Goal: Find specific page/section

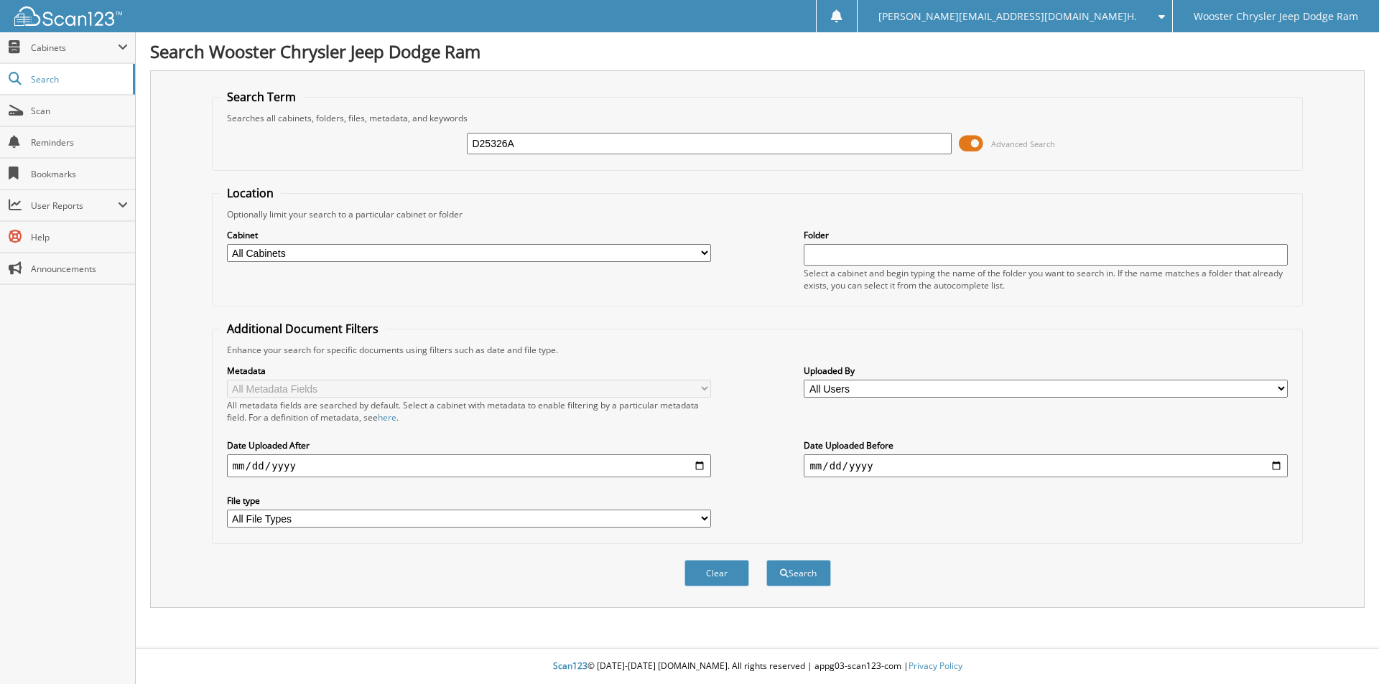
type input "D25326A"
click at [766, 560] on button "Search" at bounding box center [798, 573] width 65 height 27
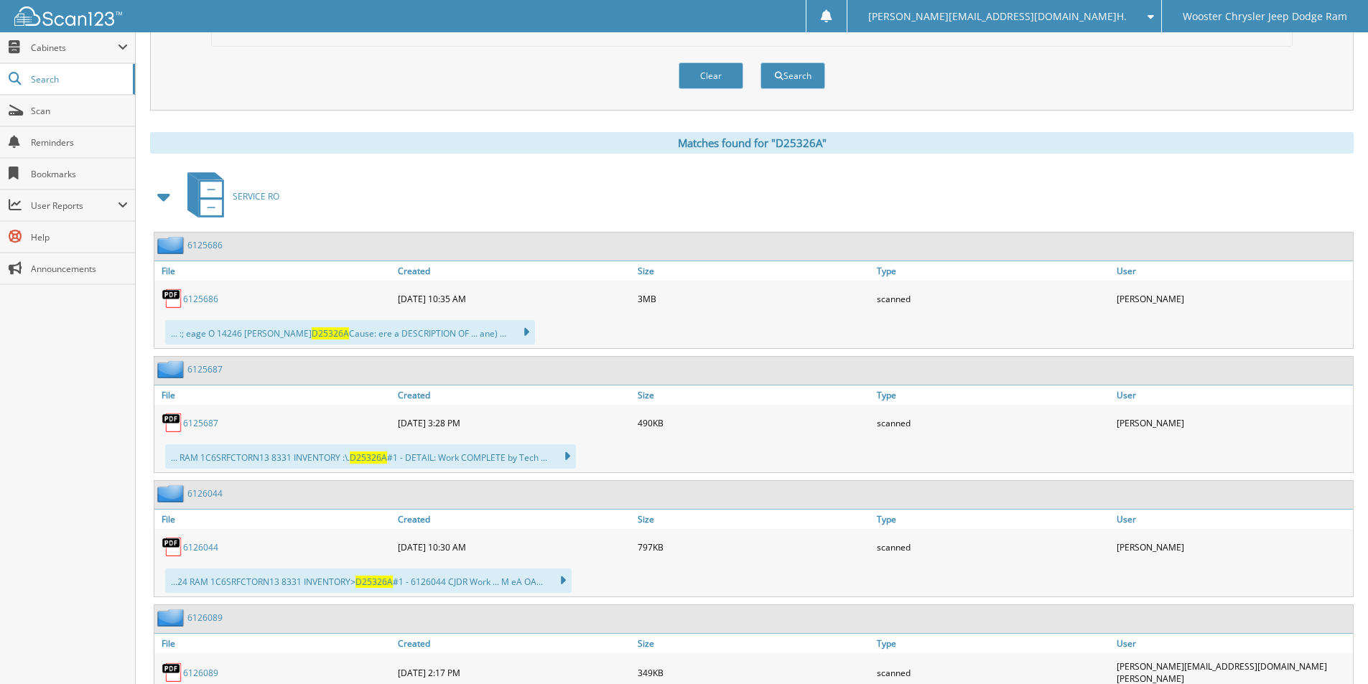
scroll to position [287, 0]
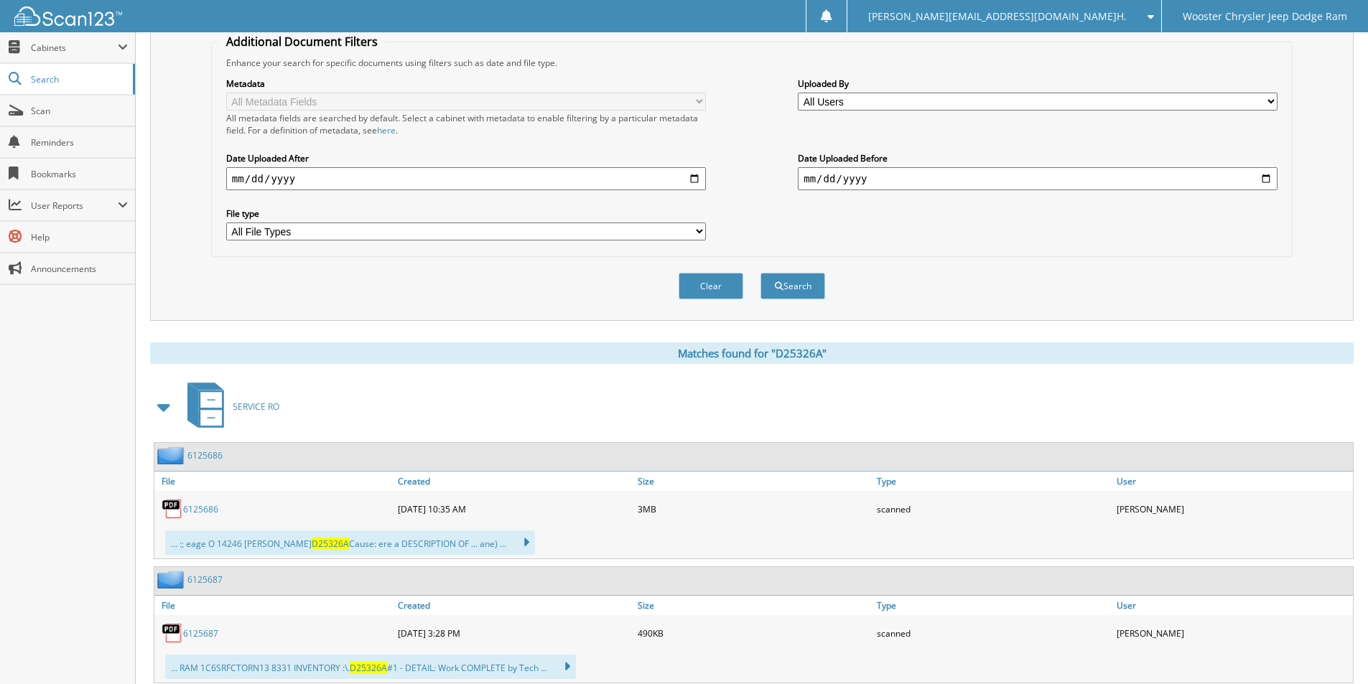
click at [164, 409] on span at bounding box center [164, 407] width 20 height 26
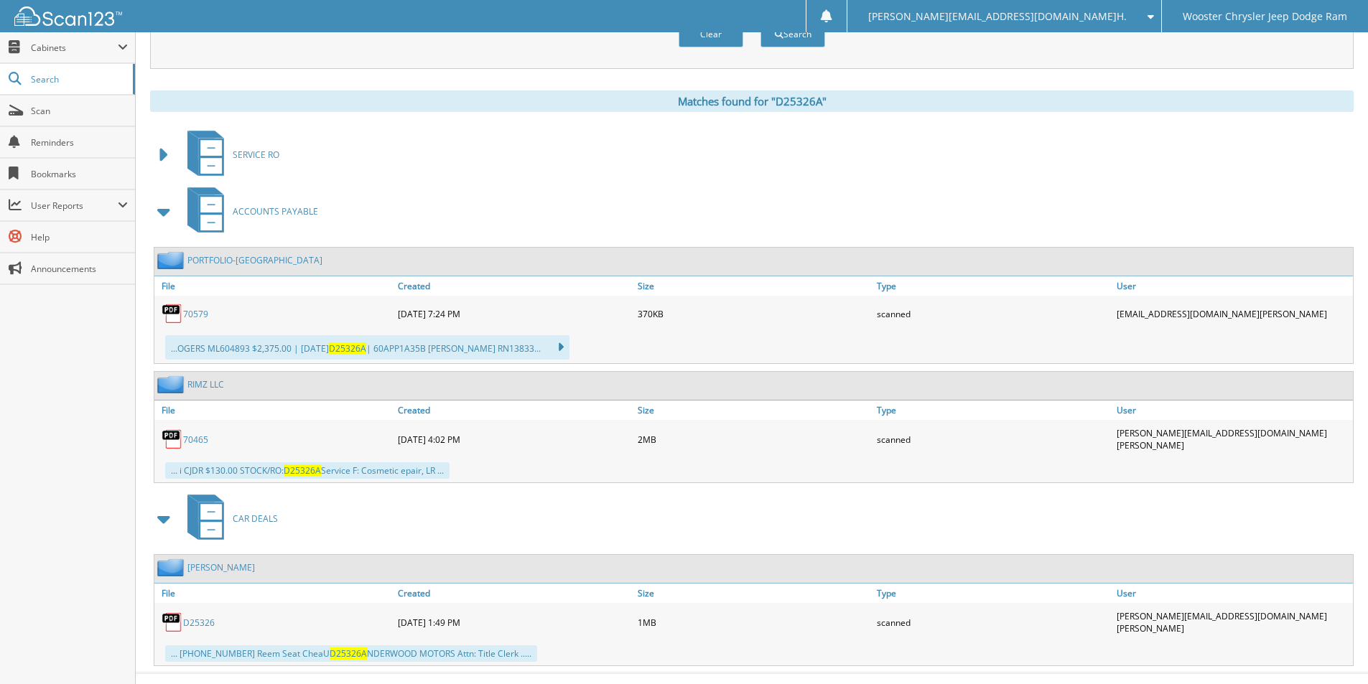
scroll to position [559, 0]
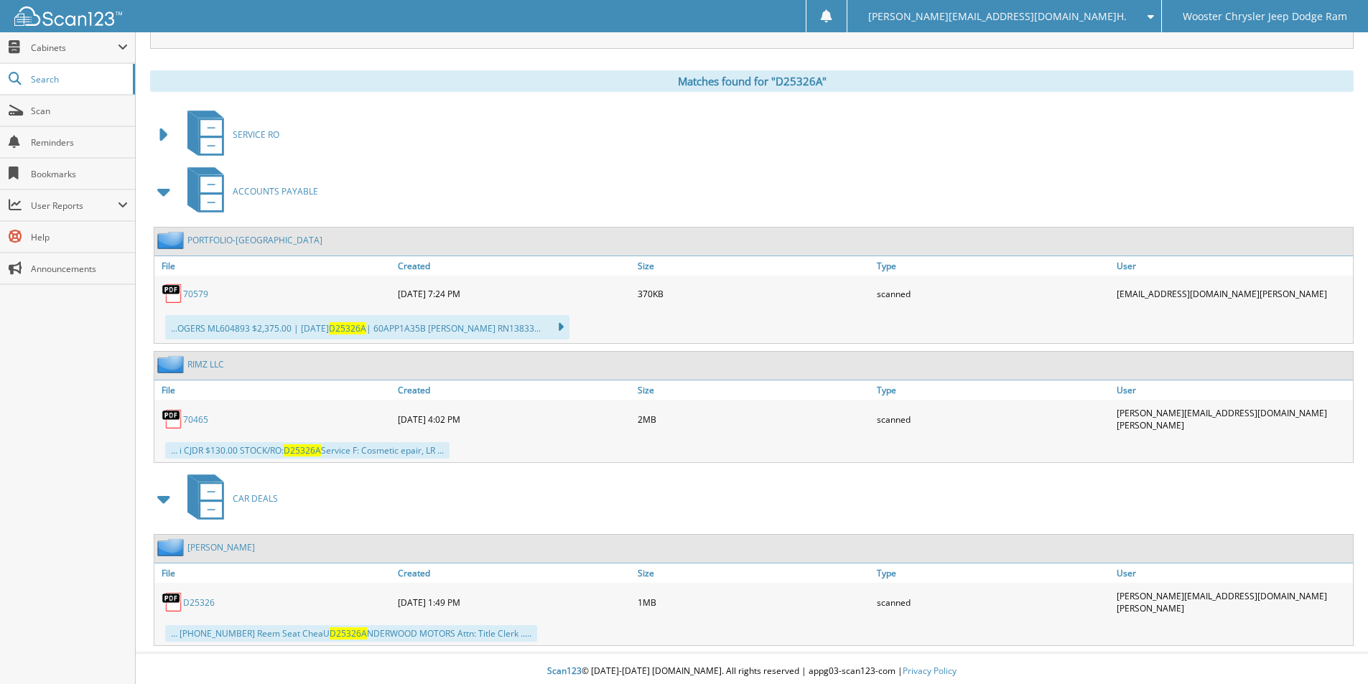
click at [205, 600] on link "D25326" at bounding box center [199, 603] width 32 height 12
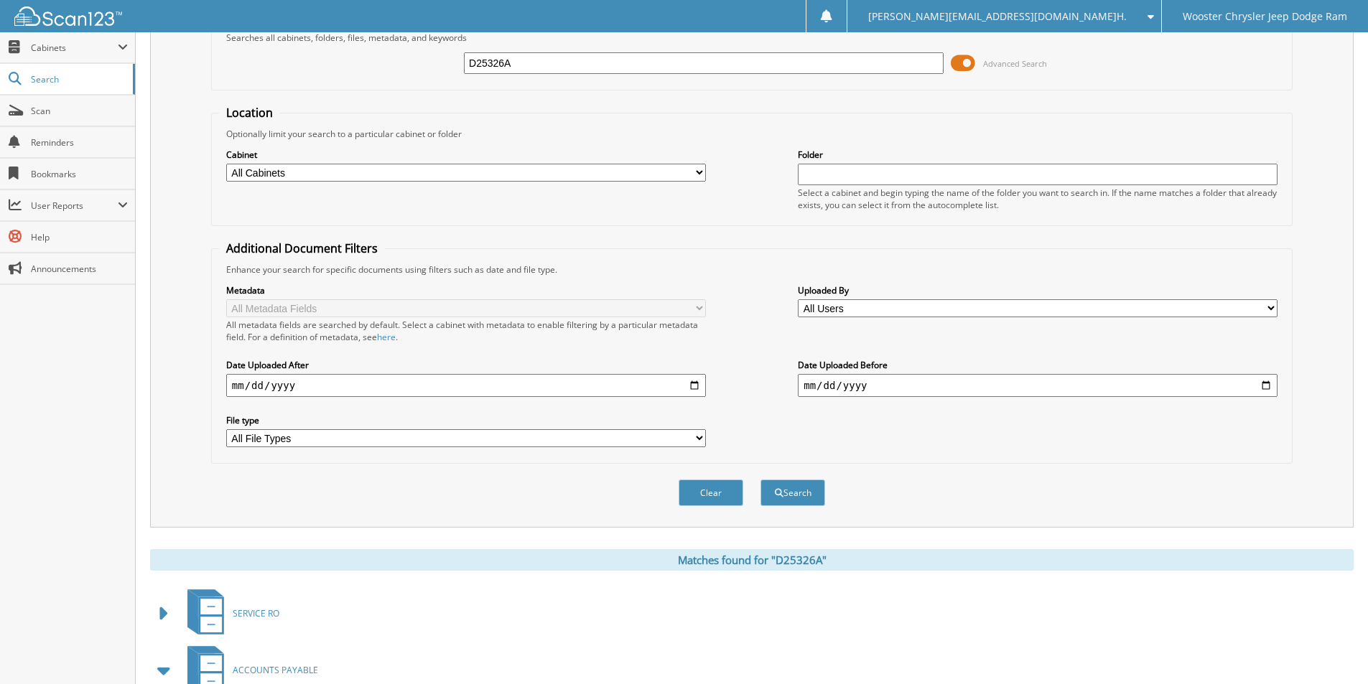
scroll to position [0, 0]
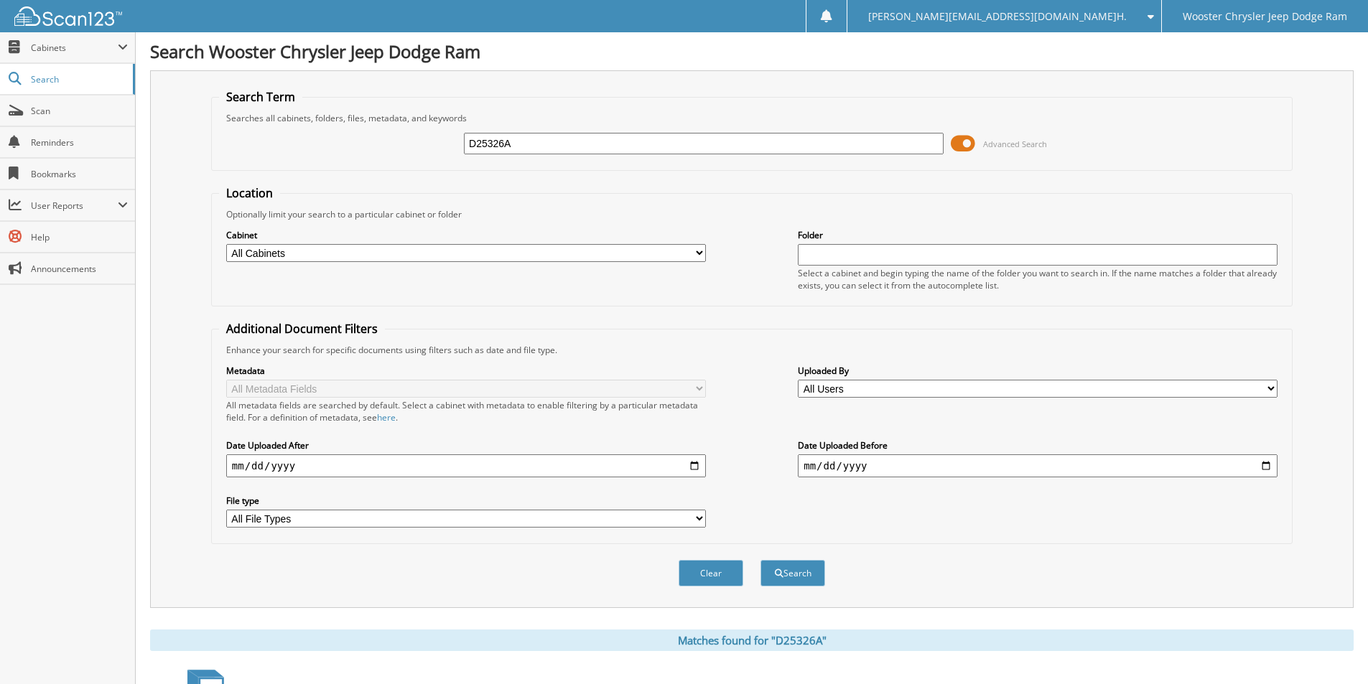
drag, startPoint x: 606, startPoint y: 149, endPoint x: 362, endPoint y: 159, distance: 244.3
click at [368, 150] on div "D25326A Advanced Search" at bounding box center [752, 143] width 1066 height 39
type input "D25317A"
click at [761, 560] on button "Search" at bounding box center [793, 573] width 65 height 27
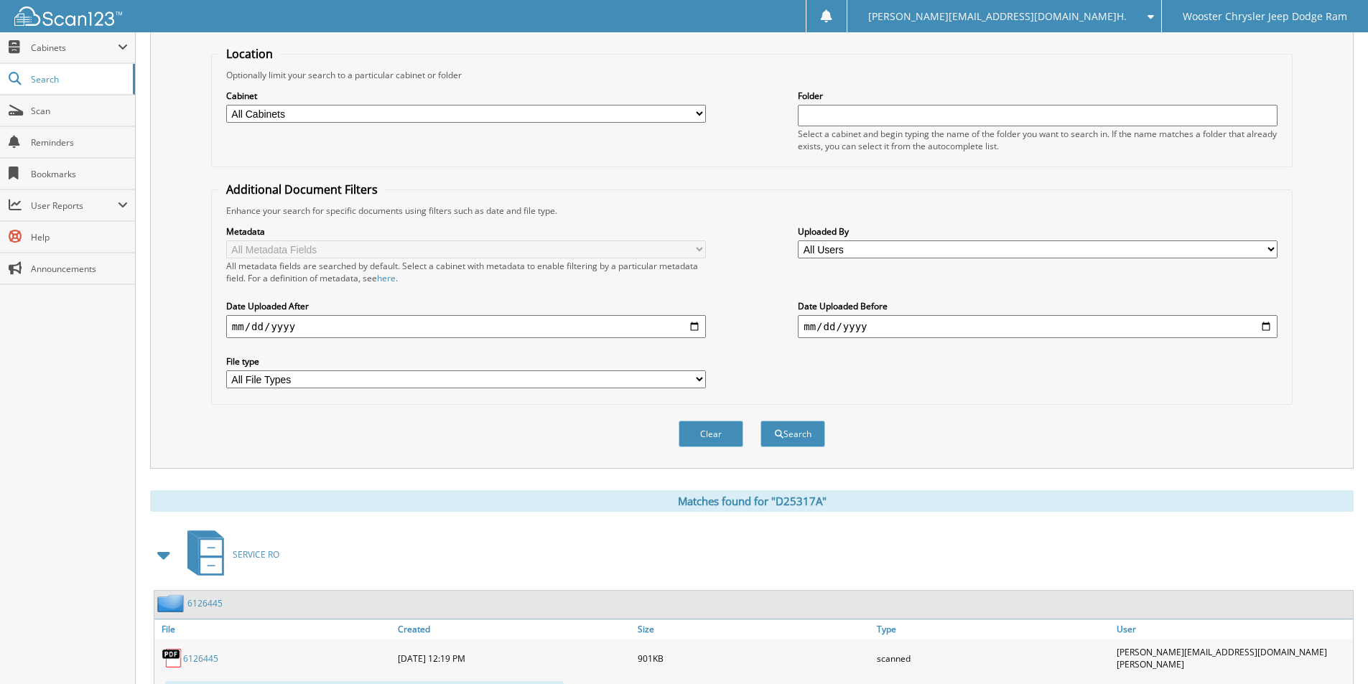
scroll to position [206, 0]
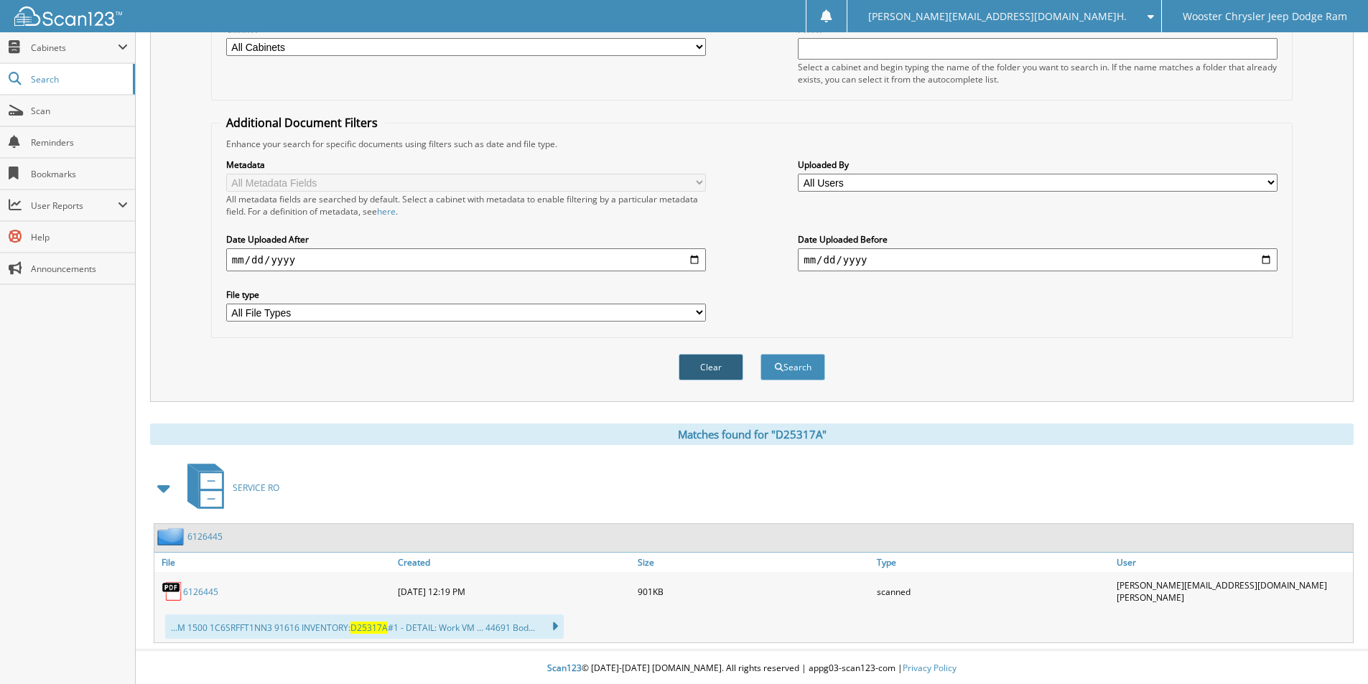
click at [722, 366] on button "Clear" at bounding box center [711, 367] width 65 height 27
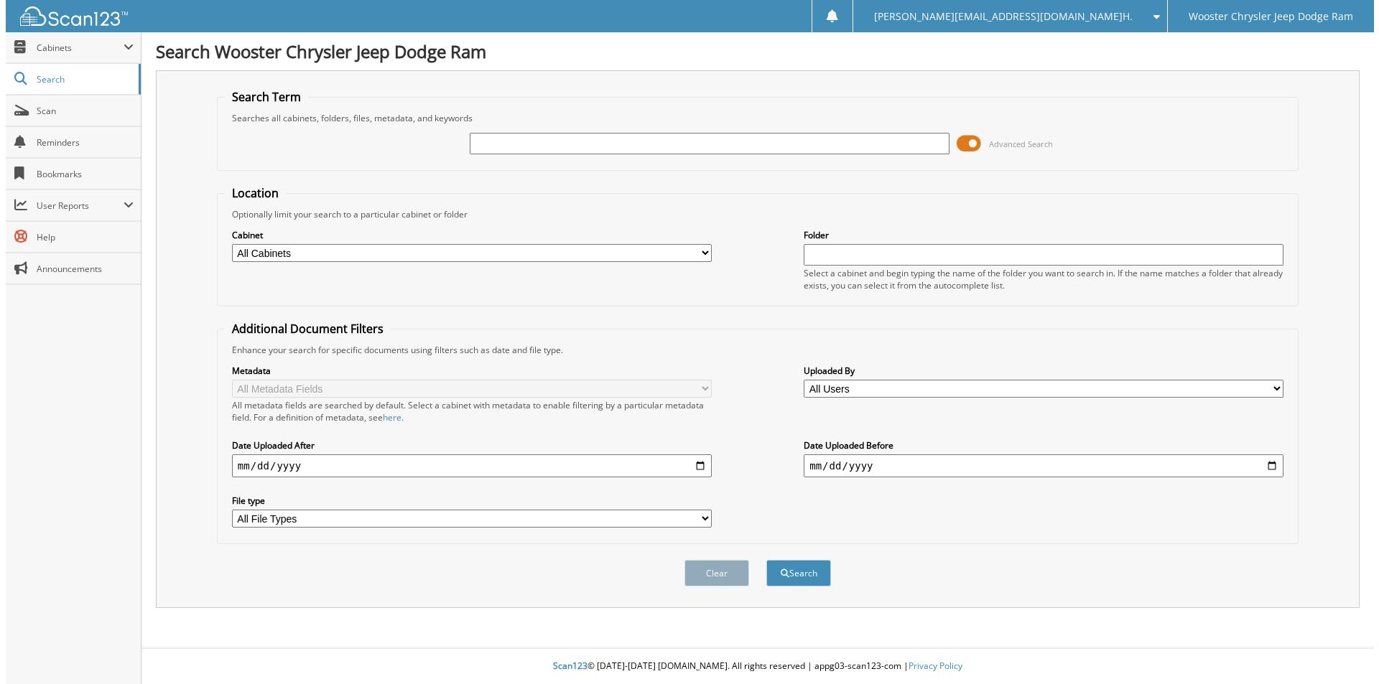
scroll to position [0, 0]
click at [34, 101] on link "Scan" at bounding box center [67, 111] width 135 height 31
